Goal: Task Accomplishment & Management: Use online tool/utility

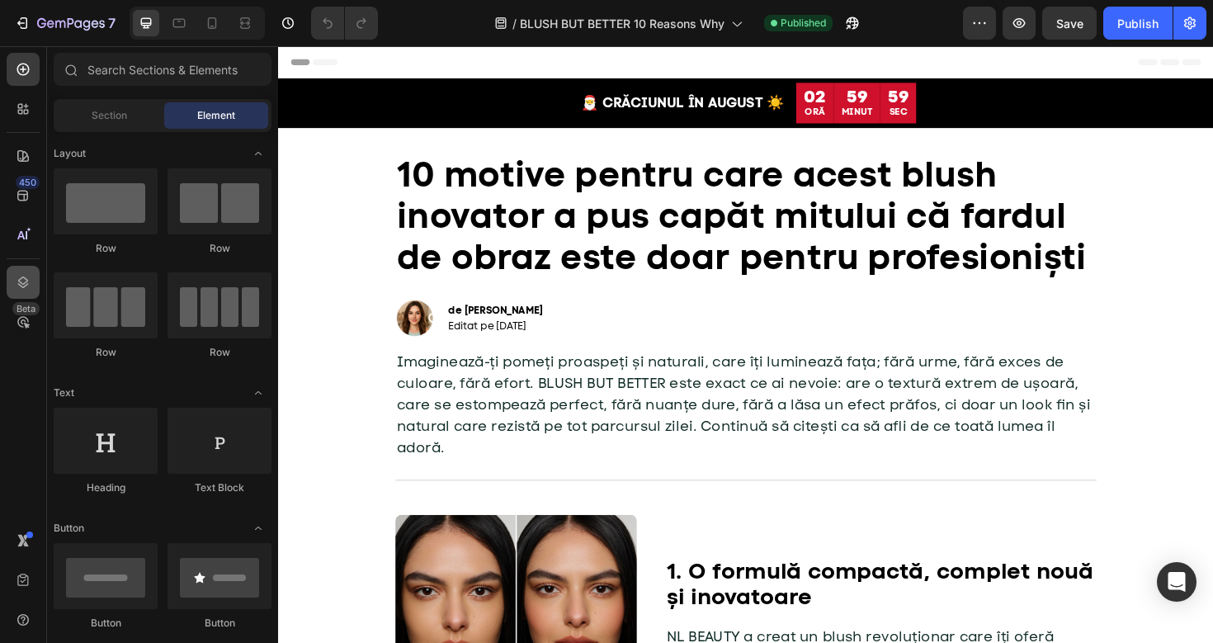
click at [18, 276] on icon at bounding box center [23, 282] width 16 height 16
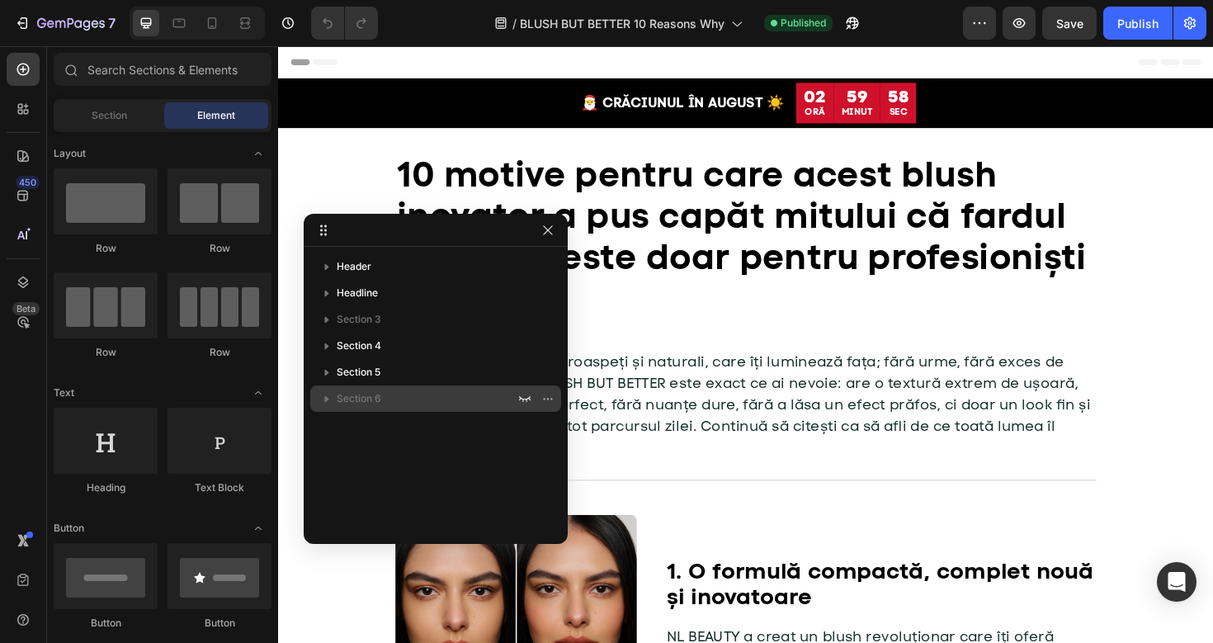
click at [357, 393] on span "Section 6" at bounding box center [359, 398] width 45 height 16
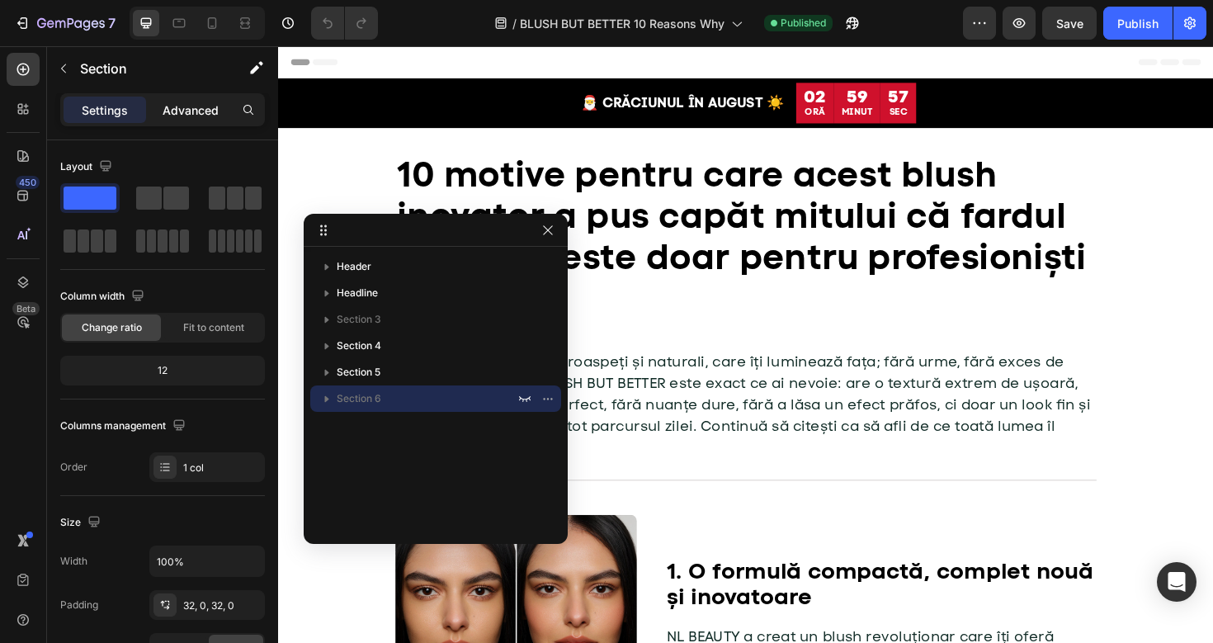
click at [196, 106] on p "Advanced" at bounding box center [191, 109] width 56 height 17
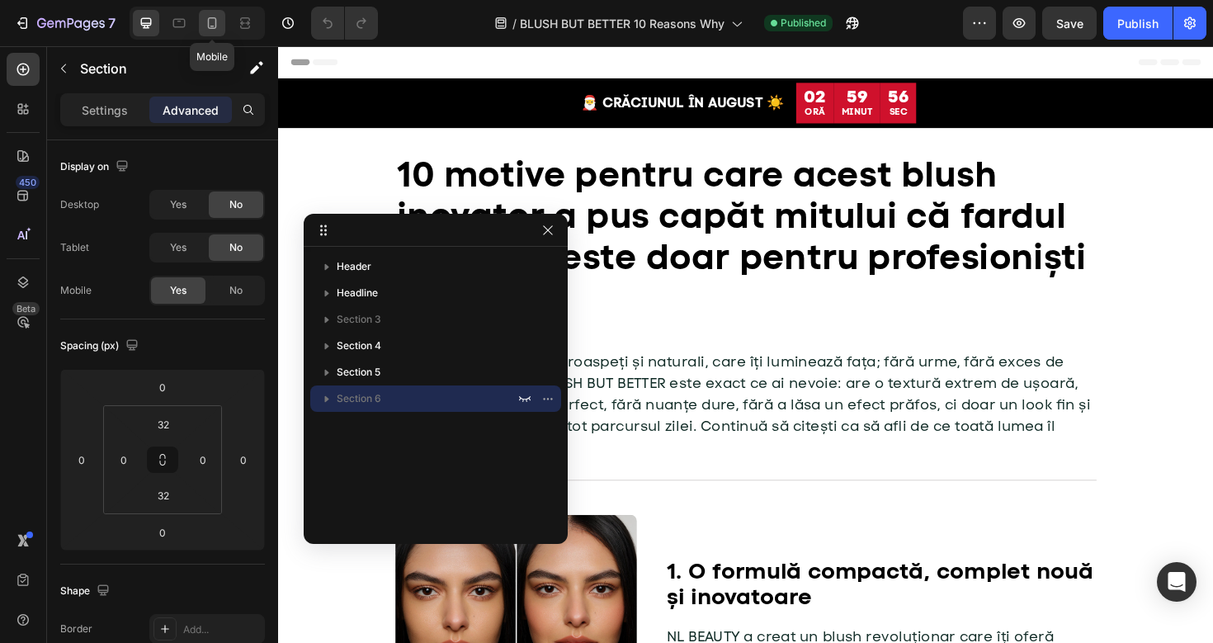
click at [214, 26] on icon at bounding box center [212, 23] width 9 height 12
type input "20"
type input "29"
type input "20"
type input "29"
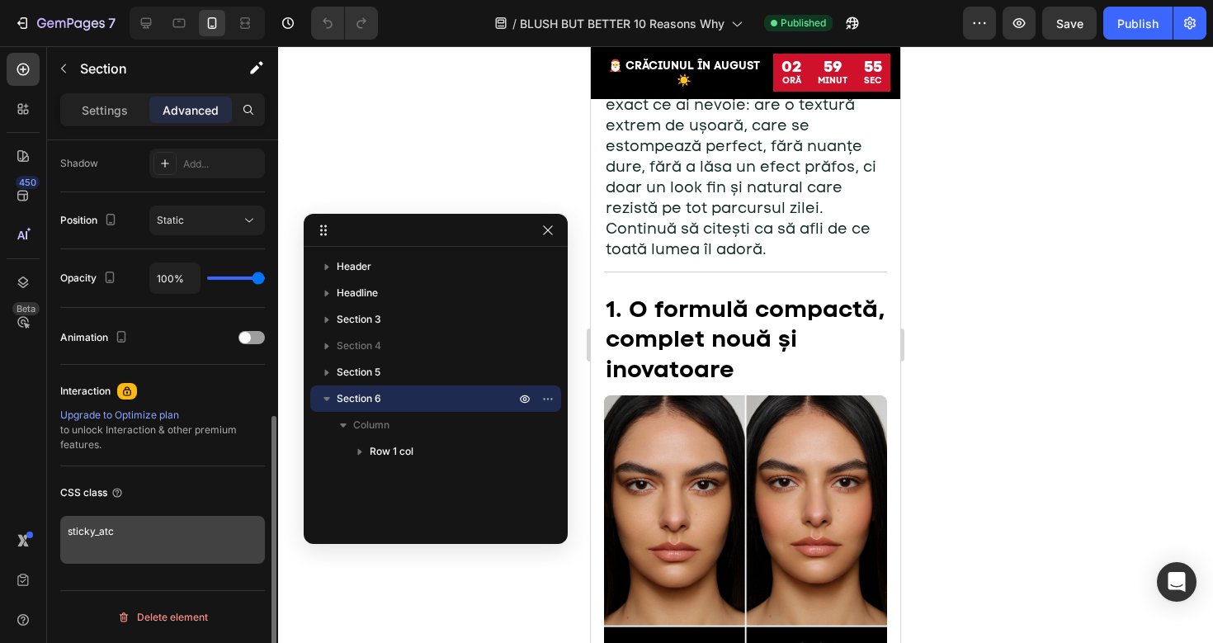
scroll to position [539, 0]
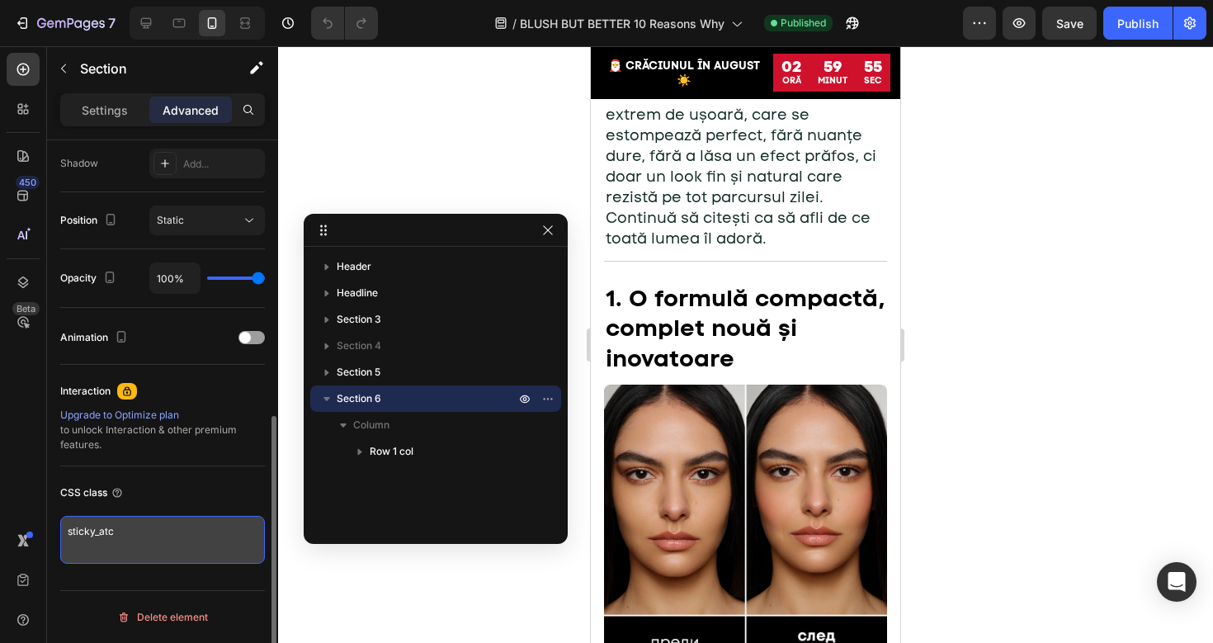
click at [161, 547] on textarea "sticky_atc" at bounding box center [162, 540] width 205 height 48
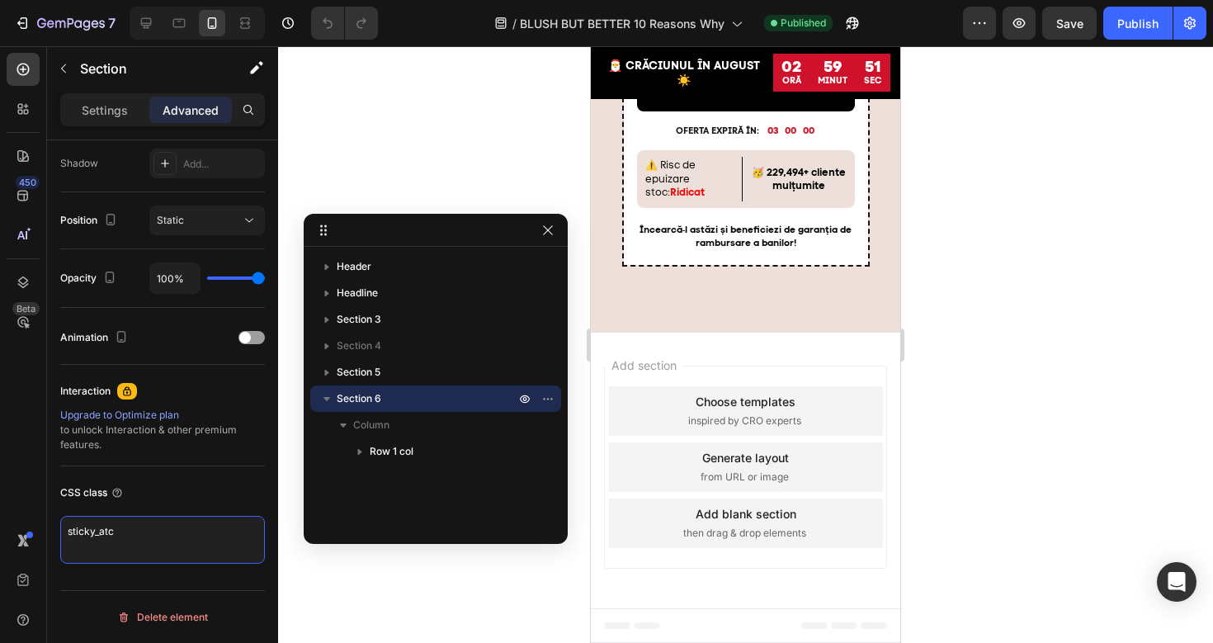
scroll to position [7233, 0]
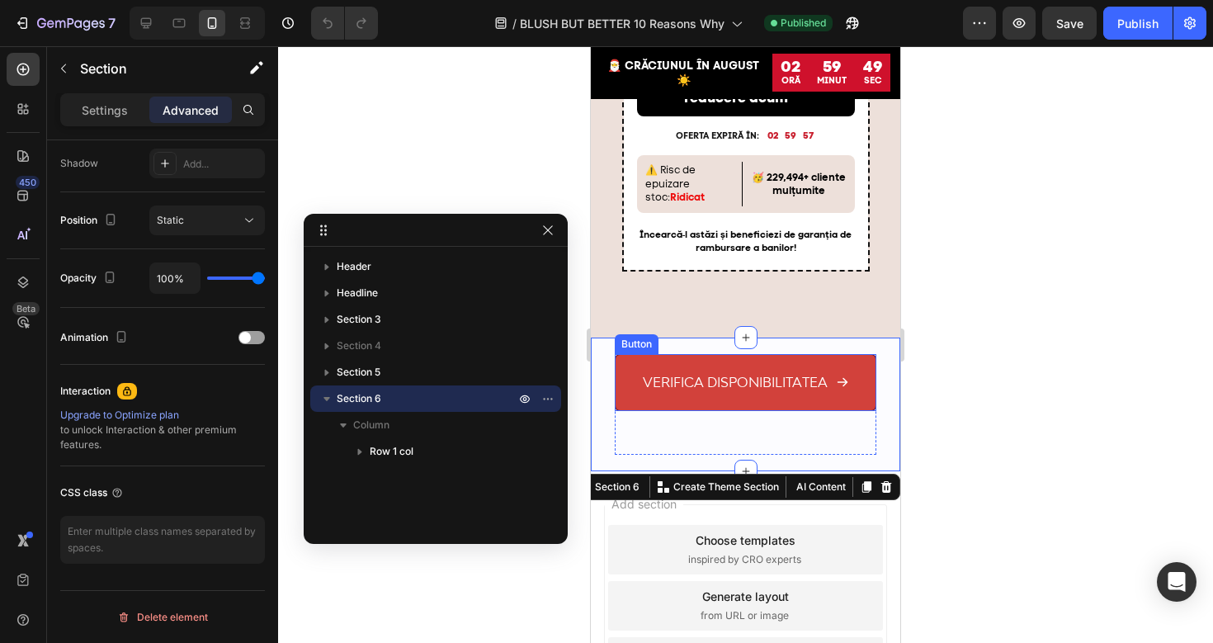
click at [735, 368] on link "verifica disponibilitatea" at bounding box center [746, 382] width 262 height 57
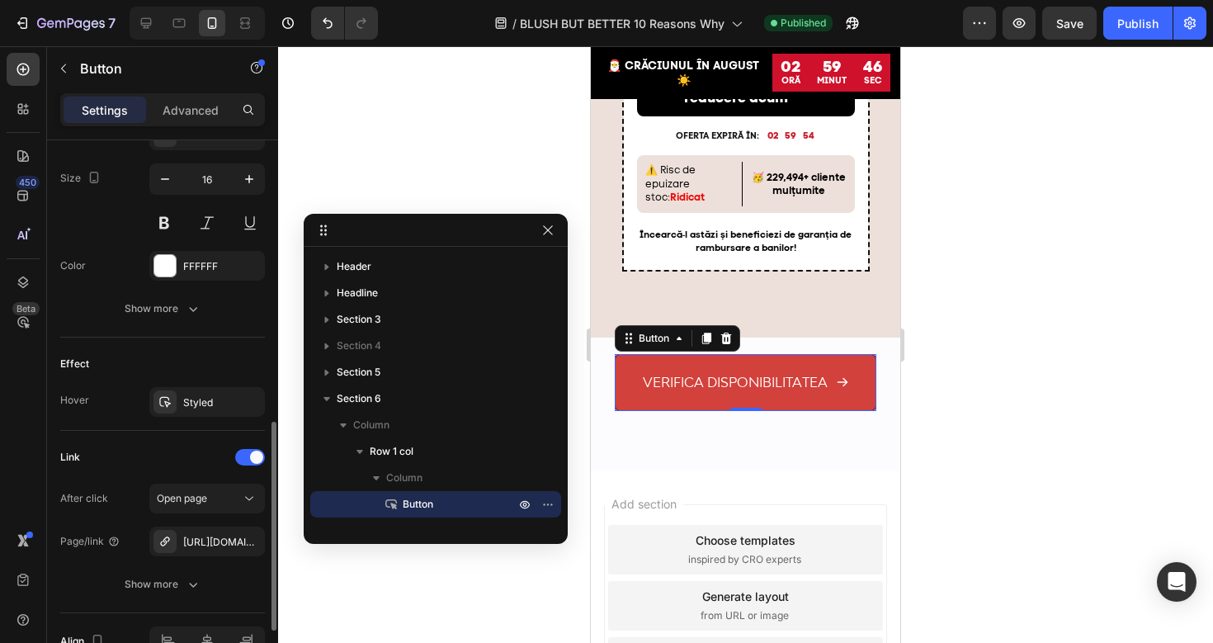
scroll to position [860, 0]
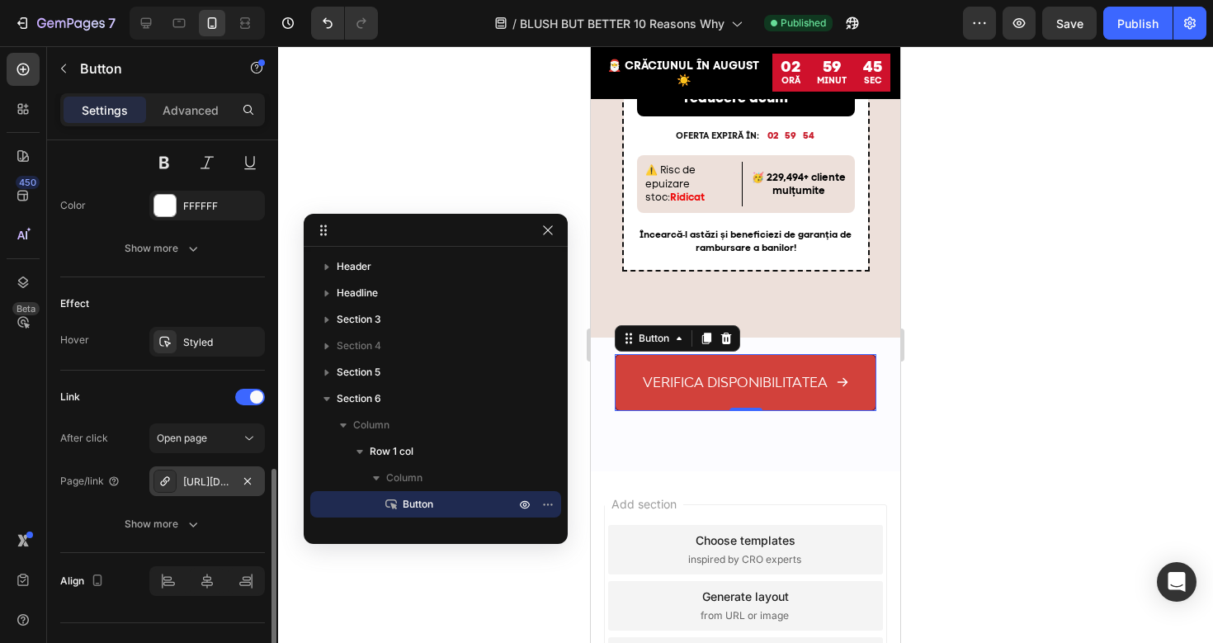
click at [213, 481] on div "[URL][DOMAIN_NAME]червило?variant=46403937468701" at bounding box center [207, 481] width 48 height 15
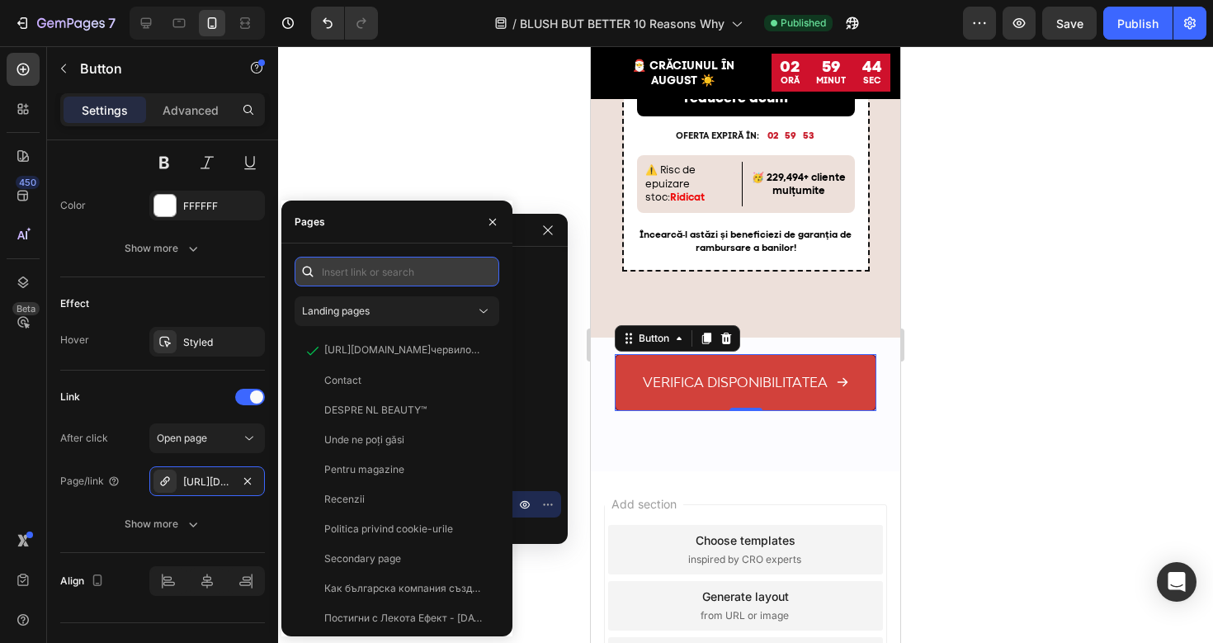
click at [352, 268] on input "text" at bounding box center [397, 272] width 205 height 30
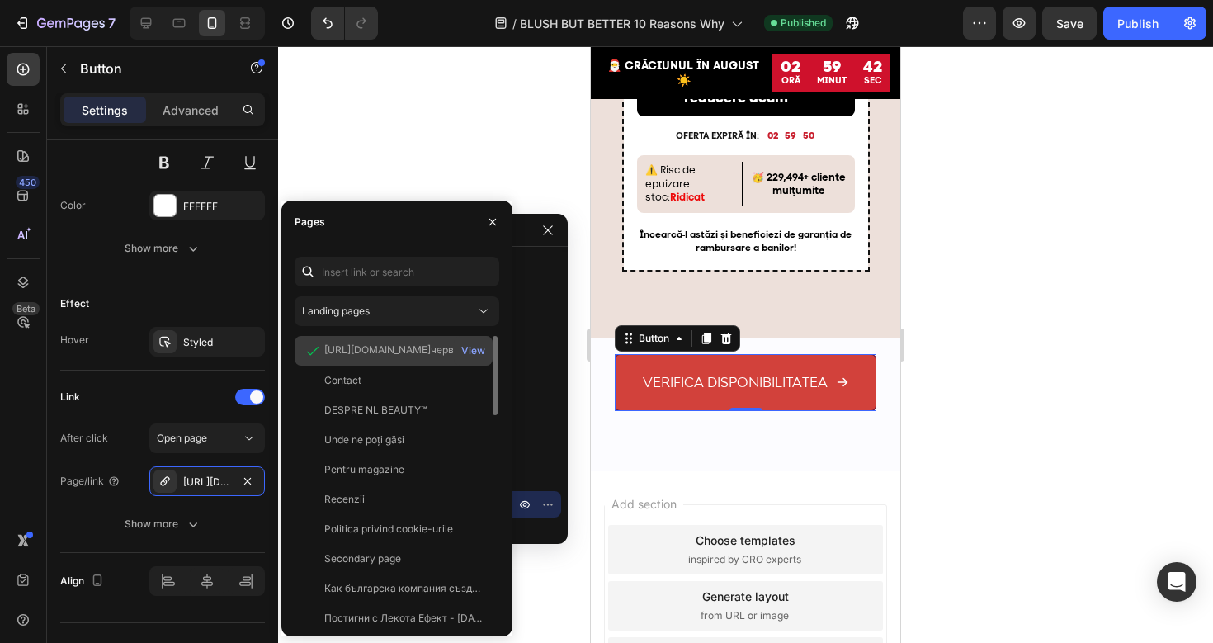
click at [362, 348] on div "[URL][DOMAIN_NAME]червило?variant=46403937468701" at bounding box center [403, 349] width 158 height 15
copy div "[URL][DOMAIN_NAME]червило?variant=46403937468701"
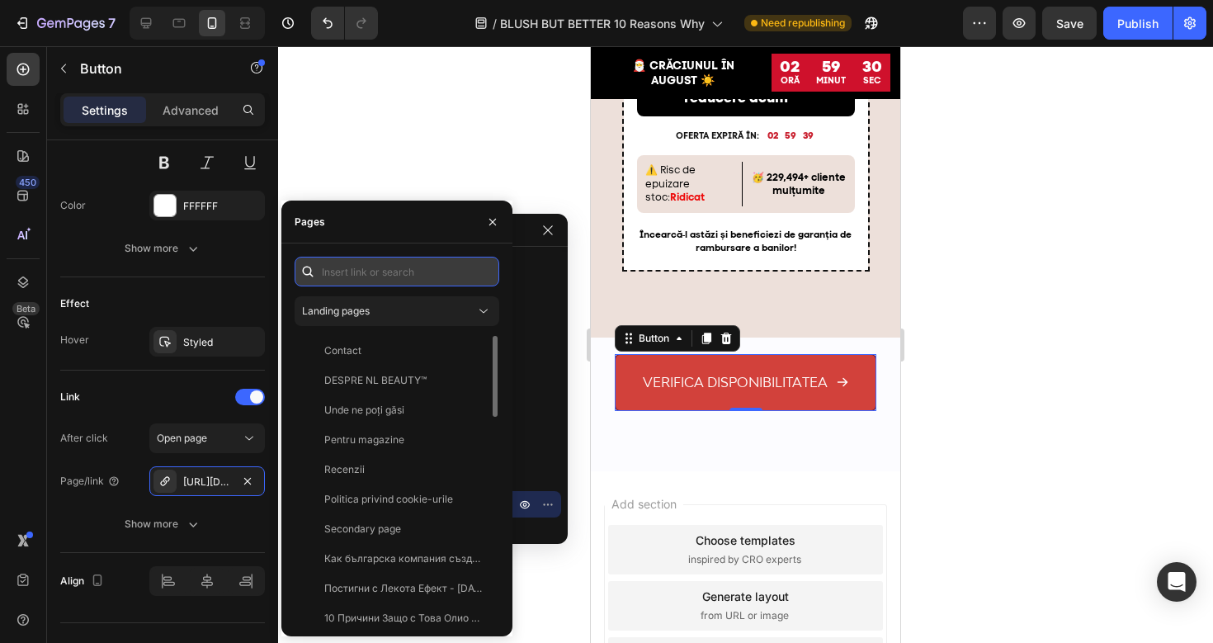
click at [339, 269] on input "text" at bounding box center [397, 272] width 205 height 30
paste input "[URL][DOMAIN_NAME]"
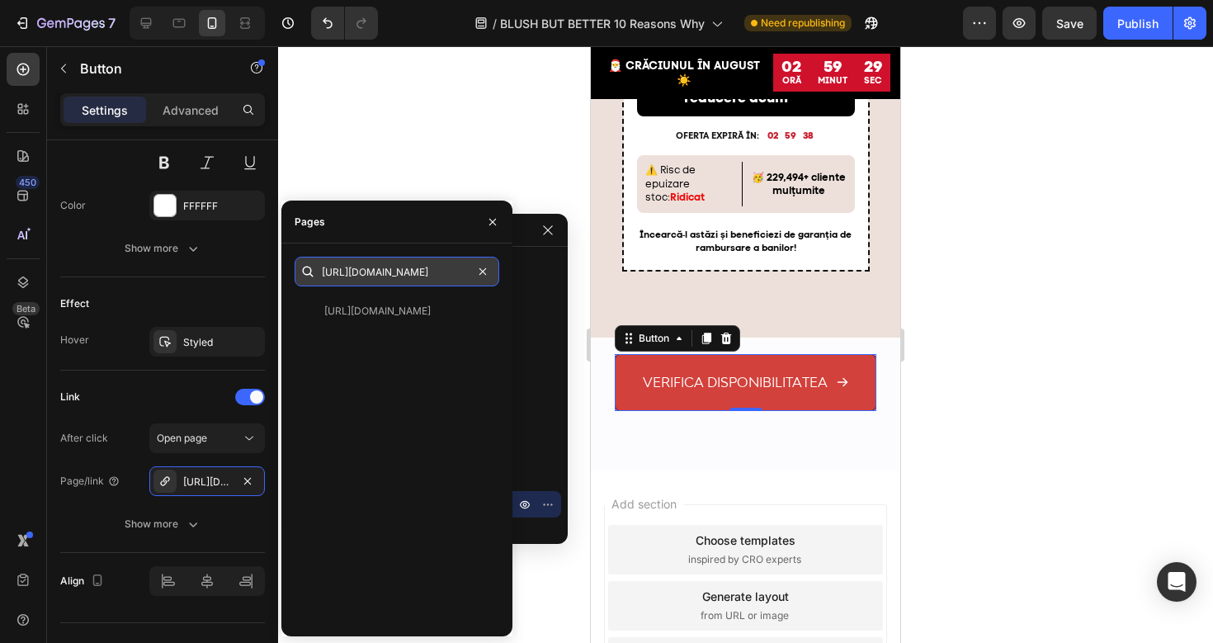
type input "[URL][DOMAIN_NAME]"
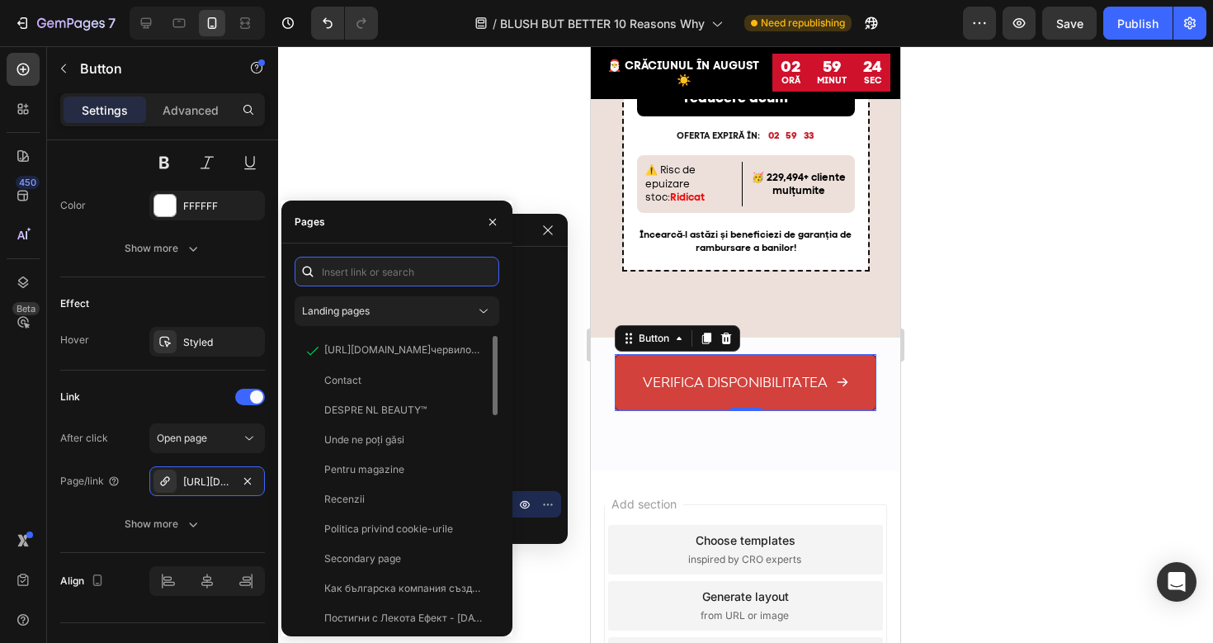
paste input "[URL][DOMAIN_NAME]"
type input "[URL][DOMAIN_NAME]"
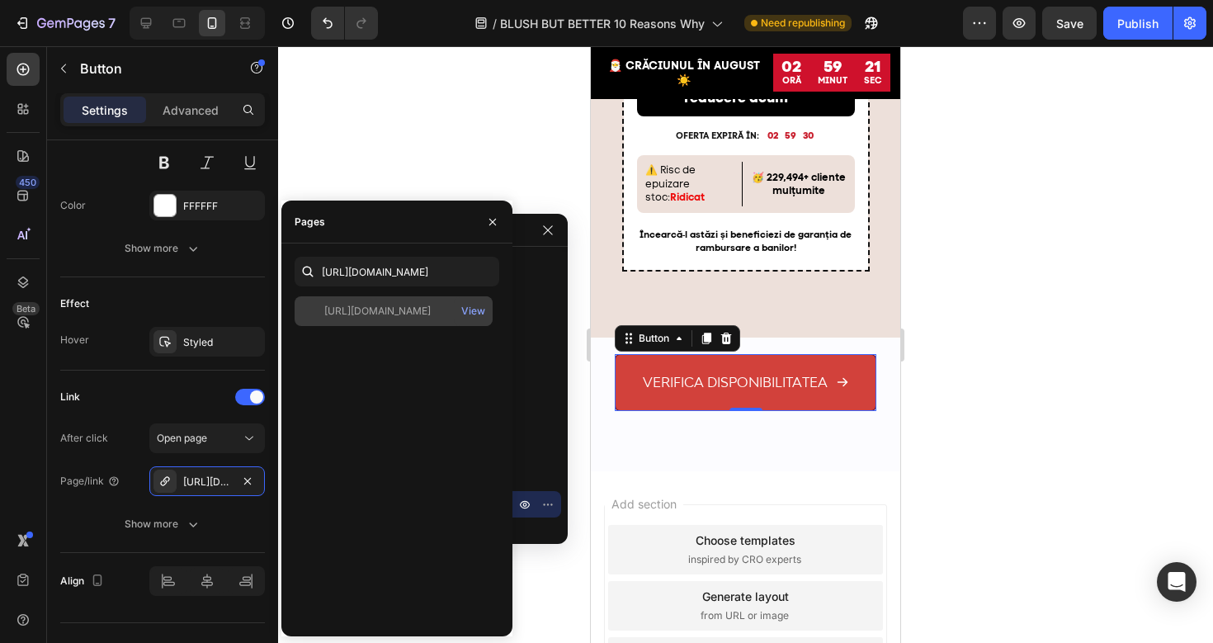
click at [385, 313] on div "[URL][DOMAIN_NAME]" at bounding box center [377, 311] width 106 height 15
click at [474, 310] on div "View" at bounding box center [473, 311] width 24 height 15
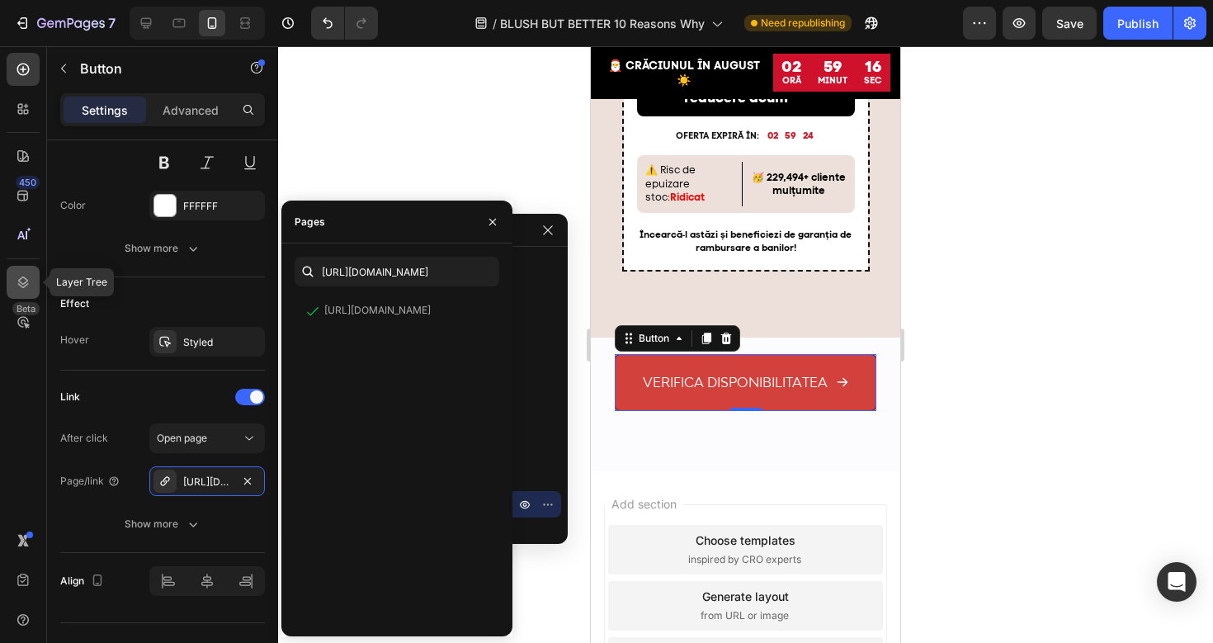
click at [25, 285] on icon at bounding box center [23, 282] width 11 height 12
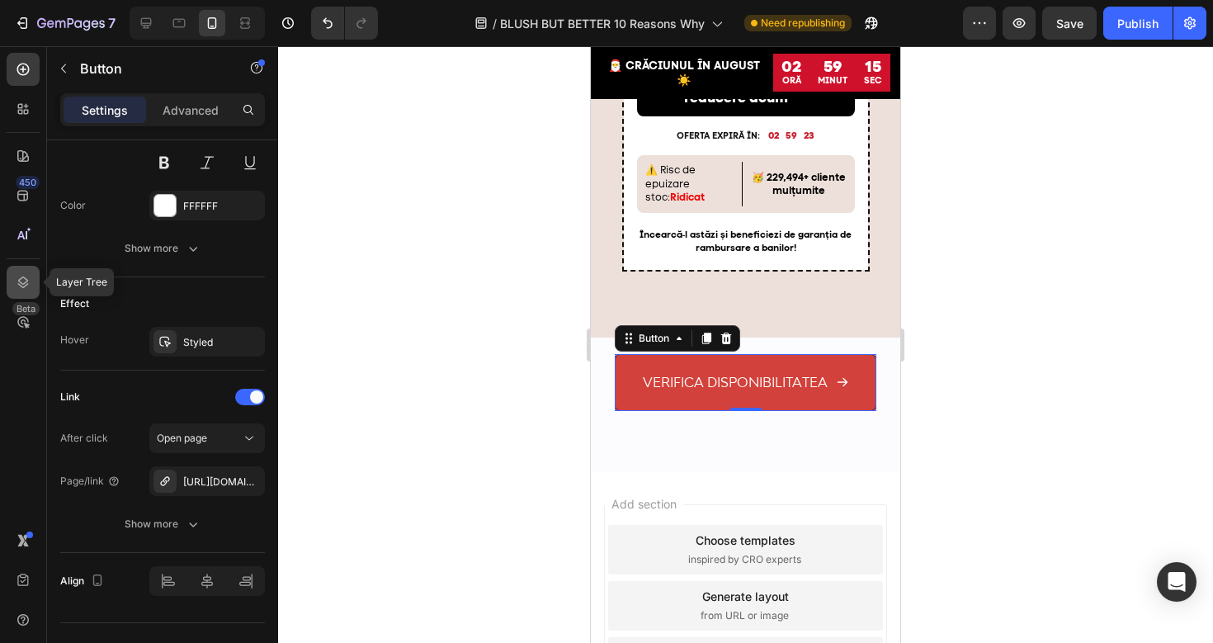
click at [16, 279] on icon at bounding box center [23, 282] width 16 height 16
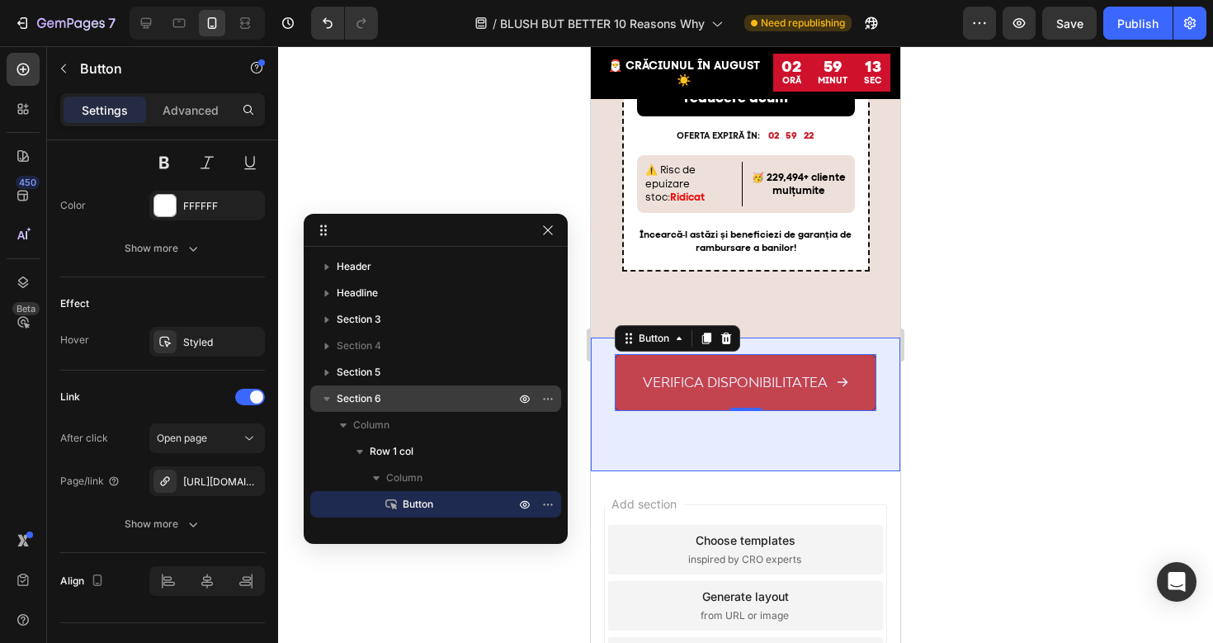
click at [356, 401] on span "Section 6" at bounding box center [359, 398] width 45 height 16
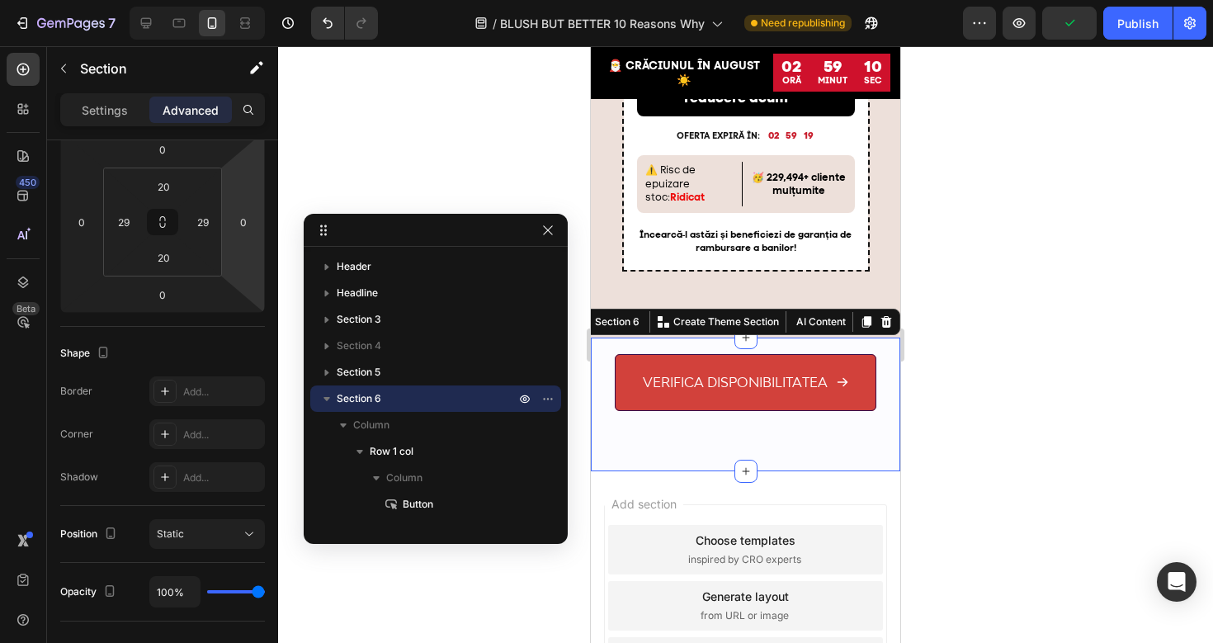
scroll to position [551, 0]
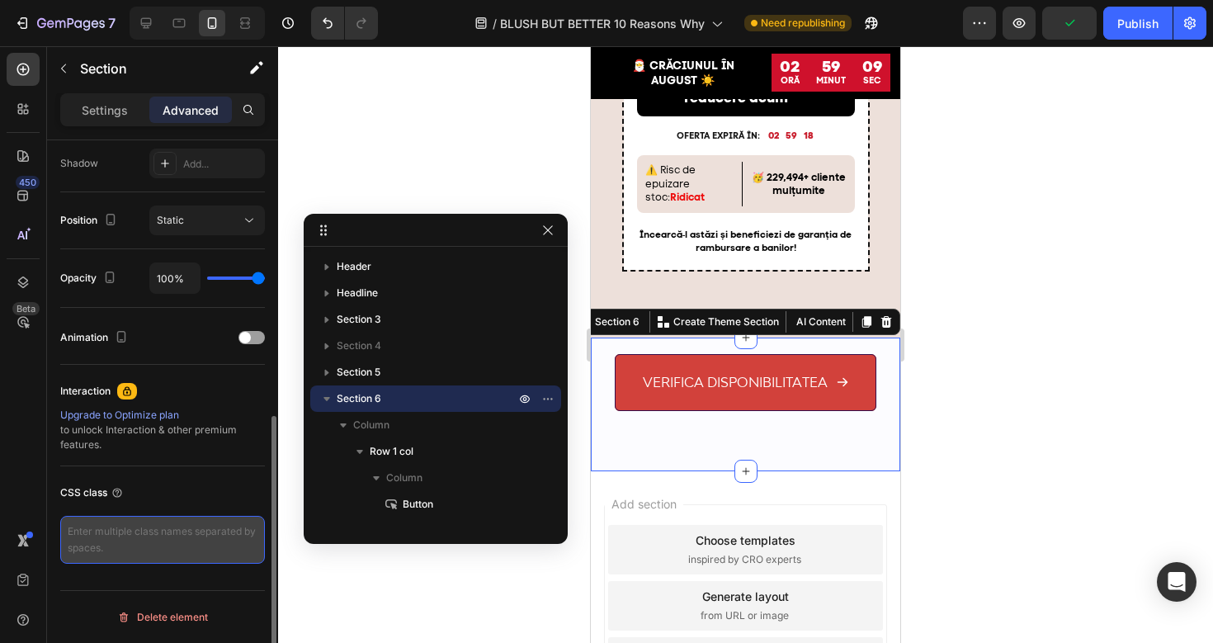
click at [148, 530] on textarea at bounding box center [162, 540] width 205 height 48
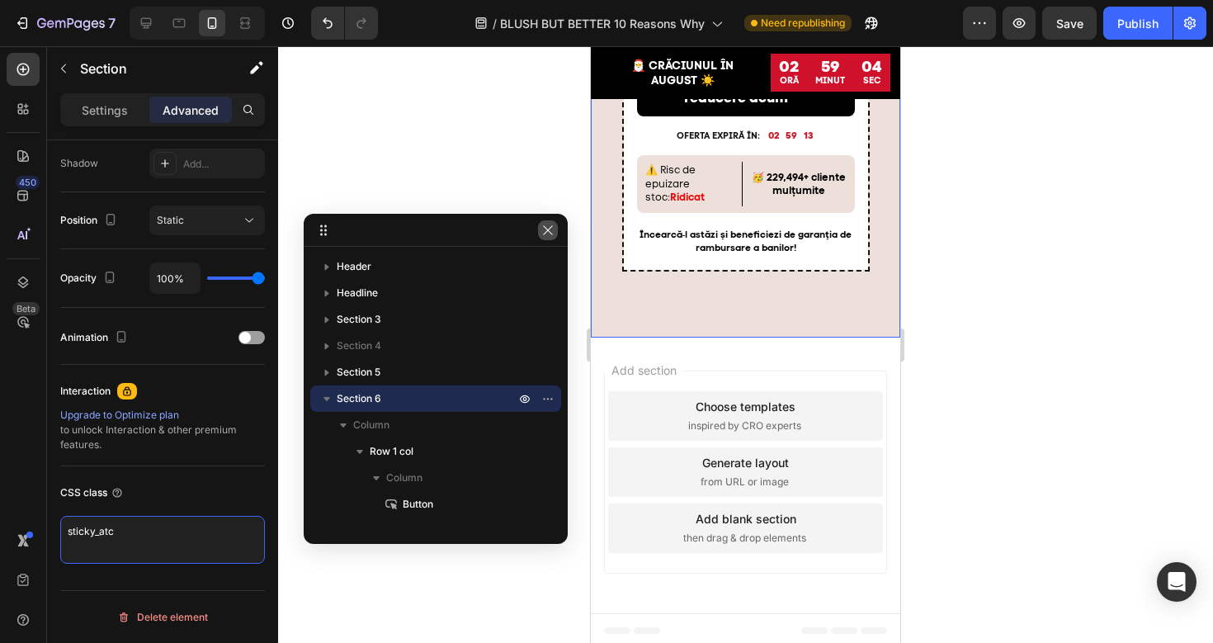
type textarea "sticky_atc"
click at [545, 239] on button "button" at bounding box center [548, 230] width 20 height 20
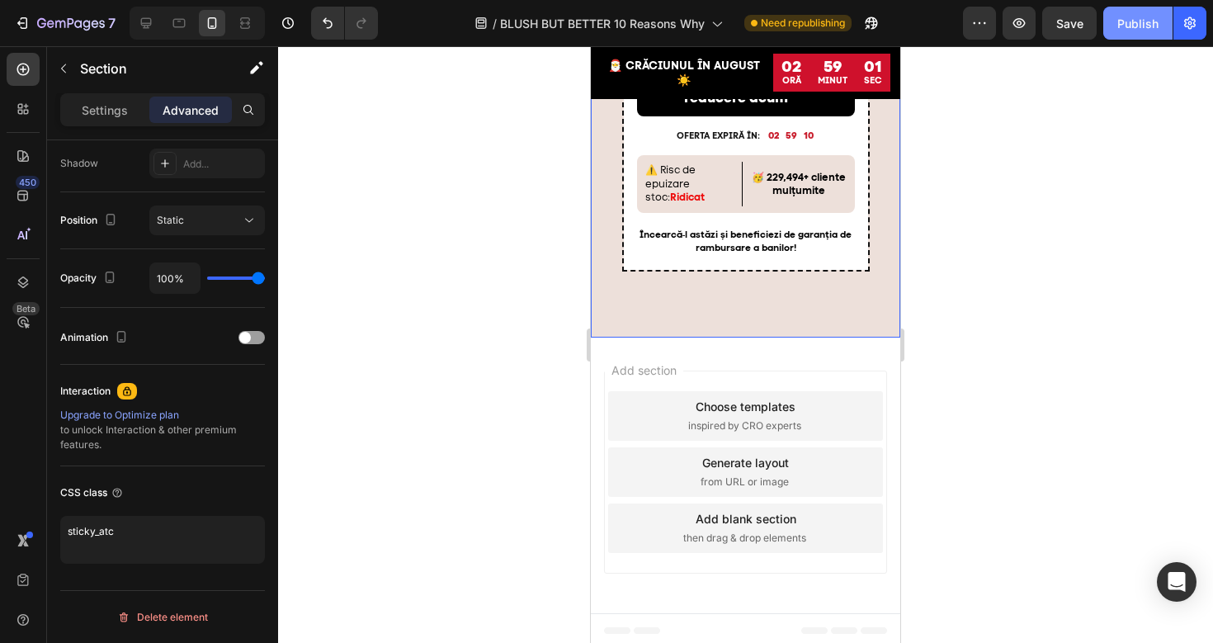
click at [1148, 23] on div "Publish" at bounding box center [1137, 23] width 41 height 17
